Goal: Entertainment & Leisure: Consume media (video, audio)

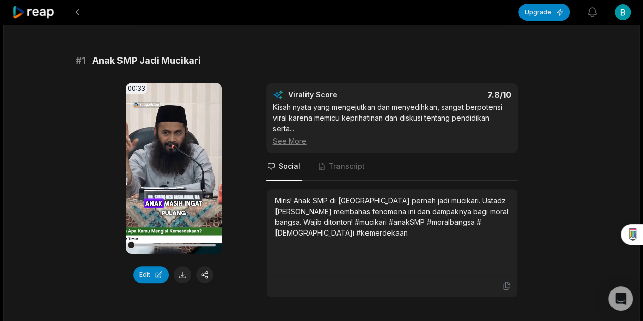
scroll to position [84, 0]
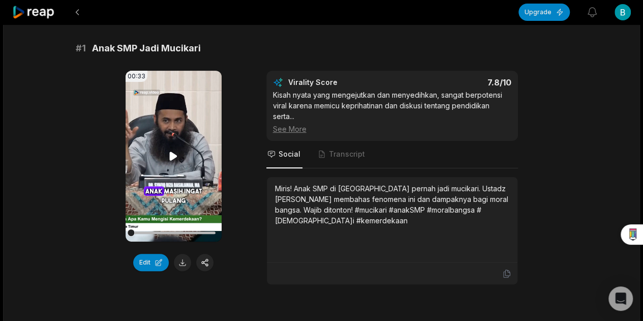
click at [172, 152] on icon at bounding box center [173, 156] width 12 height 12
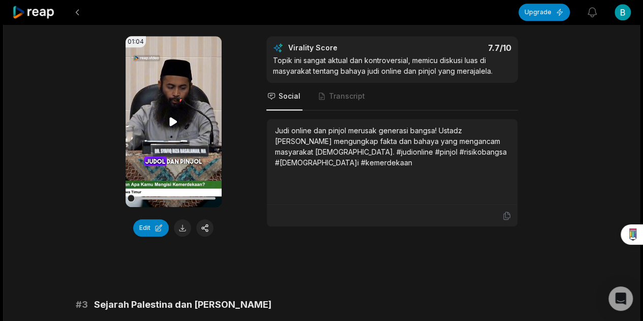
scroll to position [678, 0]
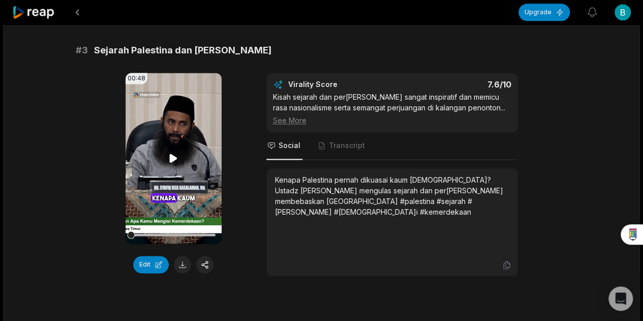
click at [173, 161] on icon at bounding box center [173, 158] width 12 height 12
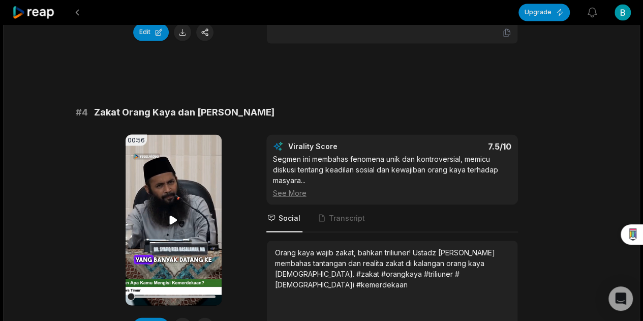
scroll to position [932, 0]
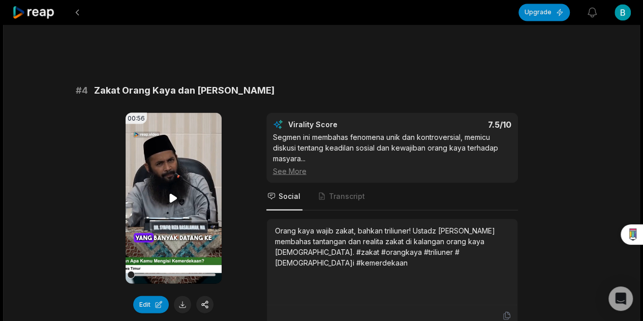
click at [173, 204] on video "Your browser does not support mp4 format." at bounding box center [174, 197] width 96 height 171
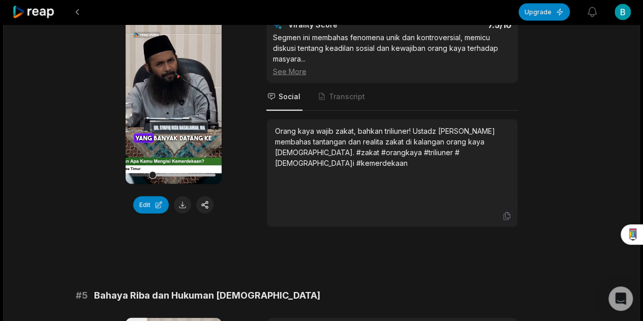
scroll to position [1017, 0]
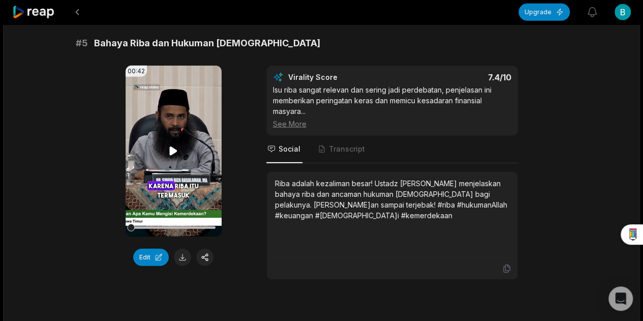
scroll to position [1355, 0]
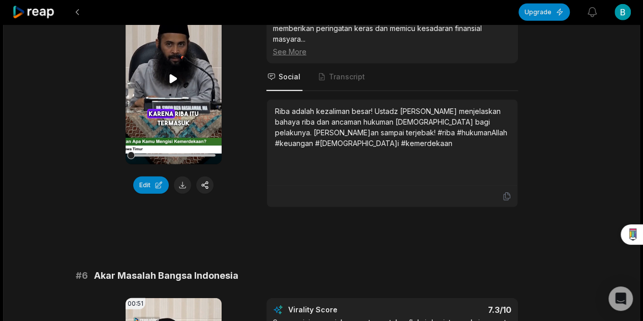
click at [166, 73] on video "Your browser does not support mp4 format." at bounding box center [174, 78] width 96 height 171
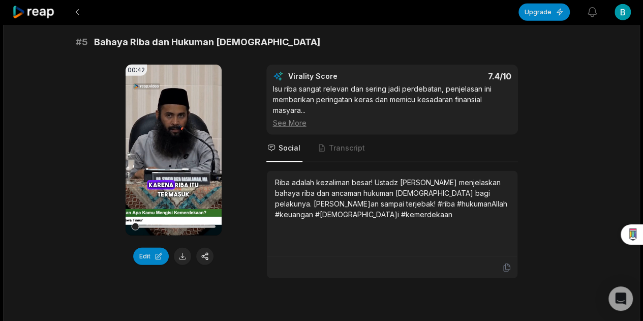
scroll to position [1271, 0]
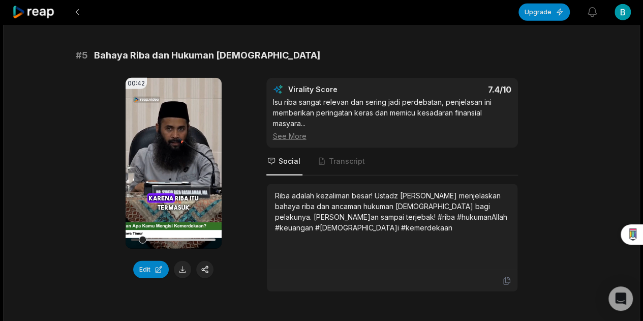
click at [294, 132] on div "See More" at bounding box center [392, 136] width 238 height 11
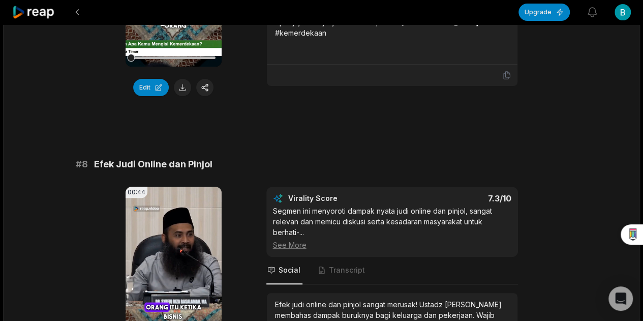
scroll to position [2823, 0]
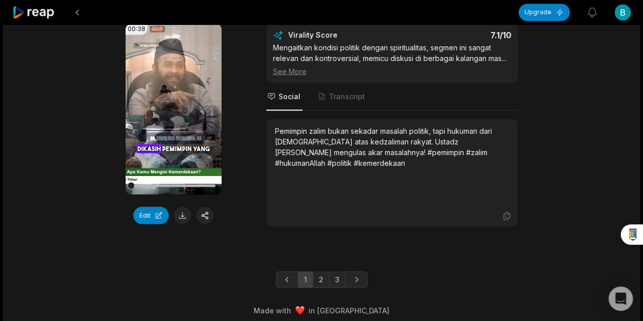
click at [317, 271] on link "2" at bounding box center [321, 279] width 17 height 16
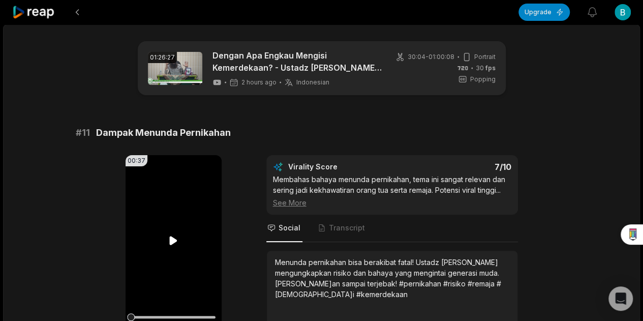
scroll to position [84, 0]
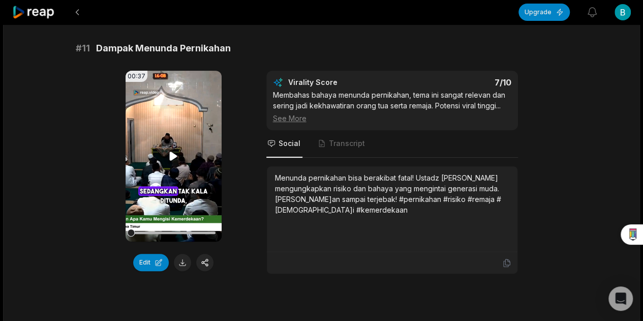
click at [173, 144] on video "Your browser does not support mp4 format." at bounding box center [174, 156] width 96 height 171
